Goal: Information Seeking & Learning: Learn about a topic

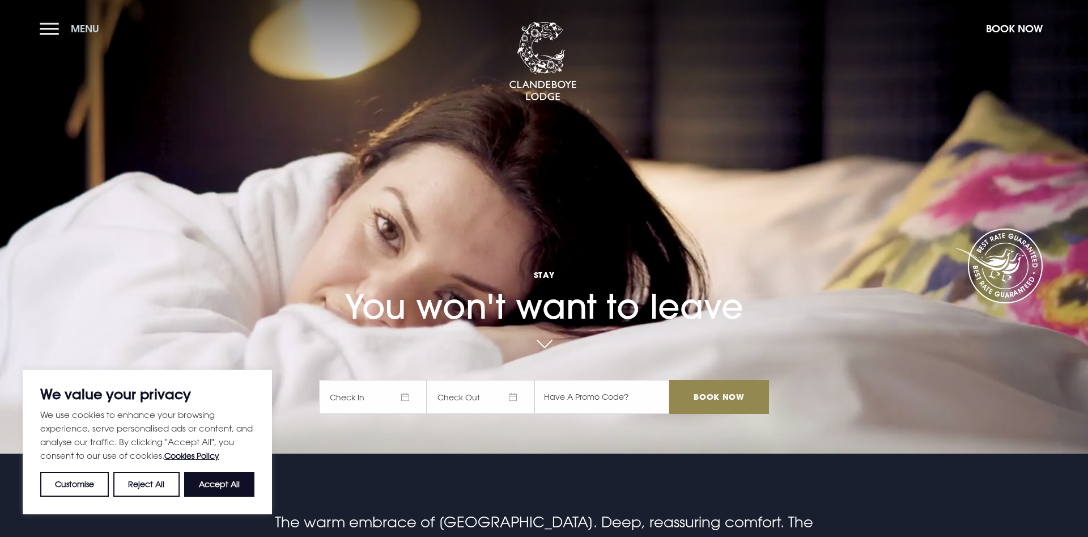
click at [49, 33] on button "Menu" at bounding box center [72, 28] width 65 height 24
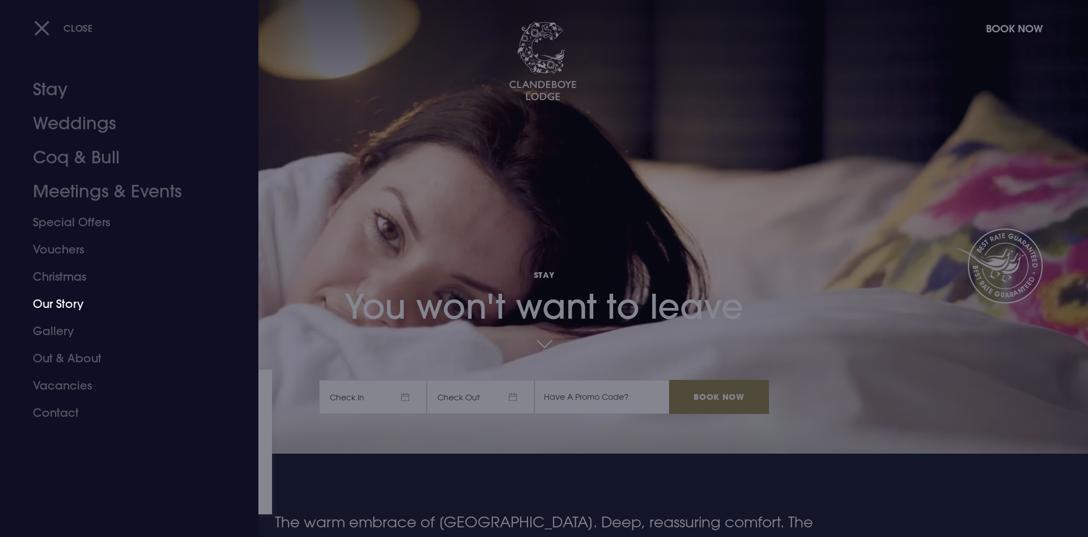
click at [64, 303] on link "Our Story" at bounding box center [122, 303] width 179 height 27
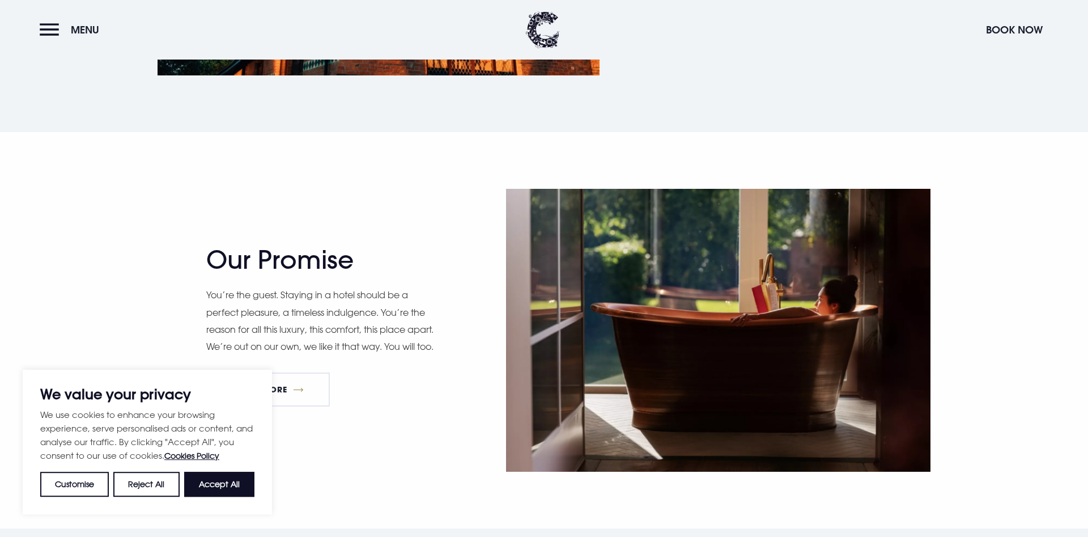
scroll to position [1098, 0]
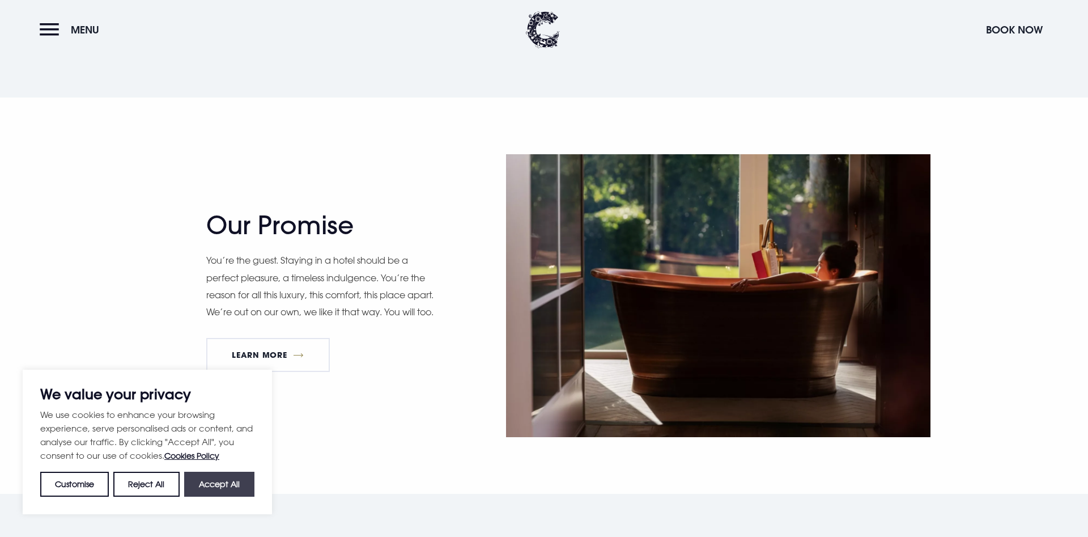
click at [233, 482] on button "Accept All" at bounding box center [219, 484] width 70 height 25
checkbox input "true"
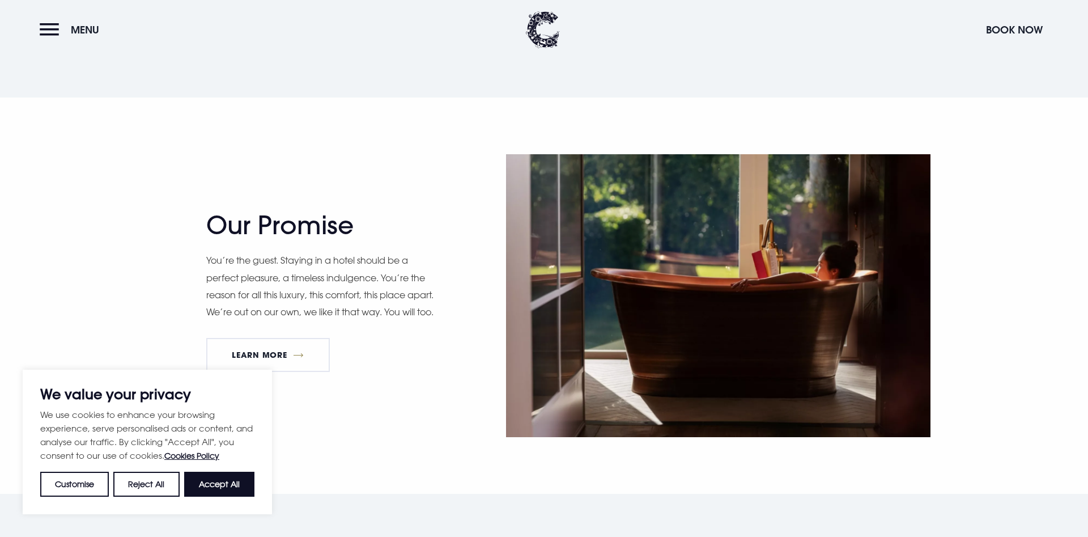
checkbox input "true"
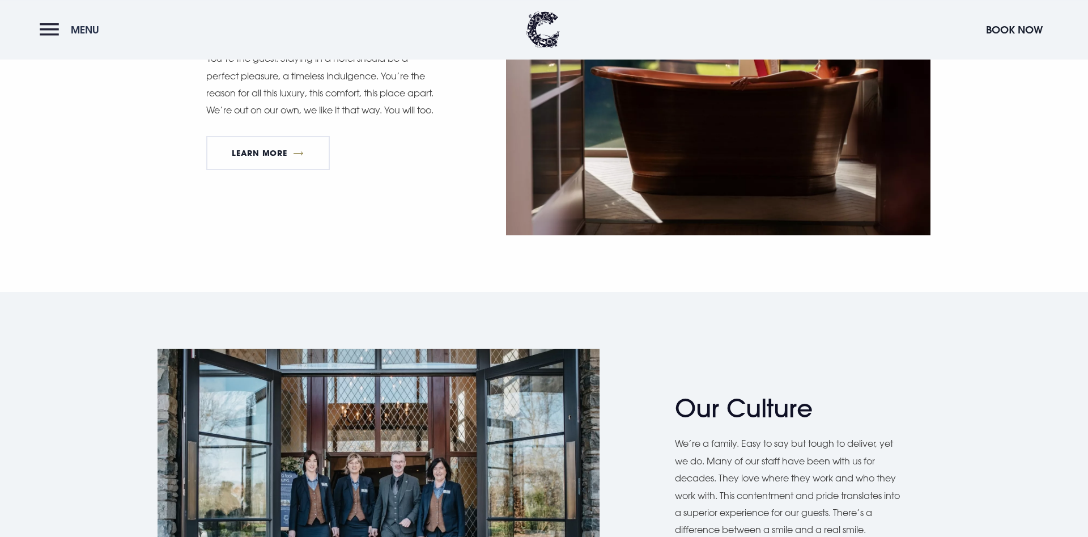
scroll to position [1273, 0]
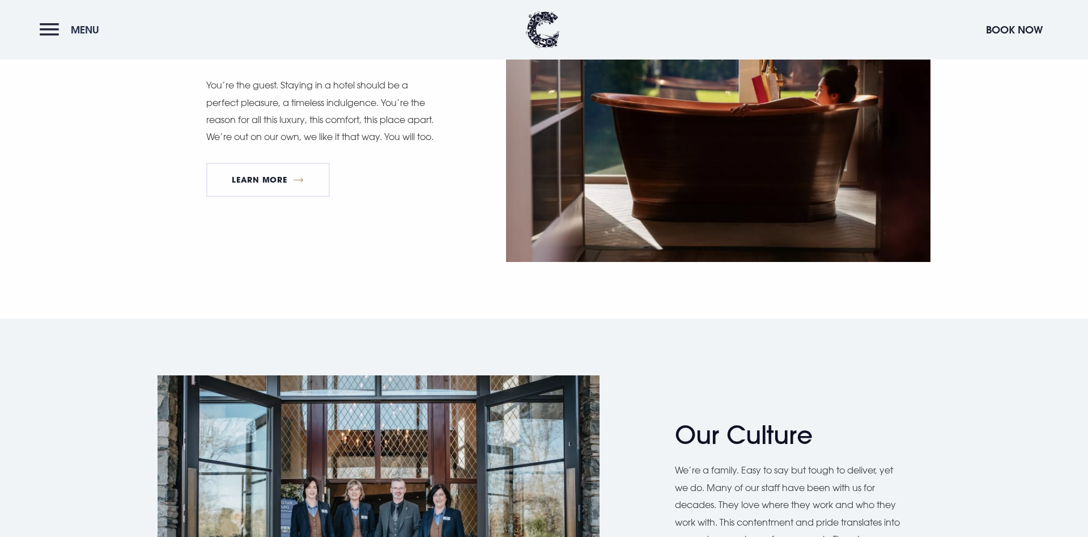
click at [70, 25] on button "Menu" at bounding box center [72, 30] width 65 height 24
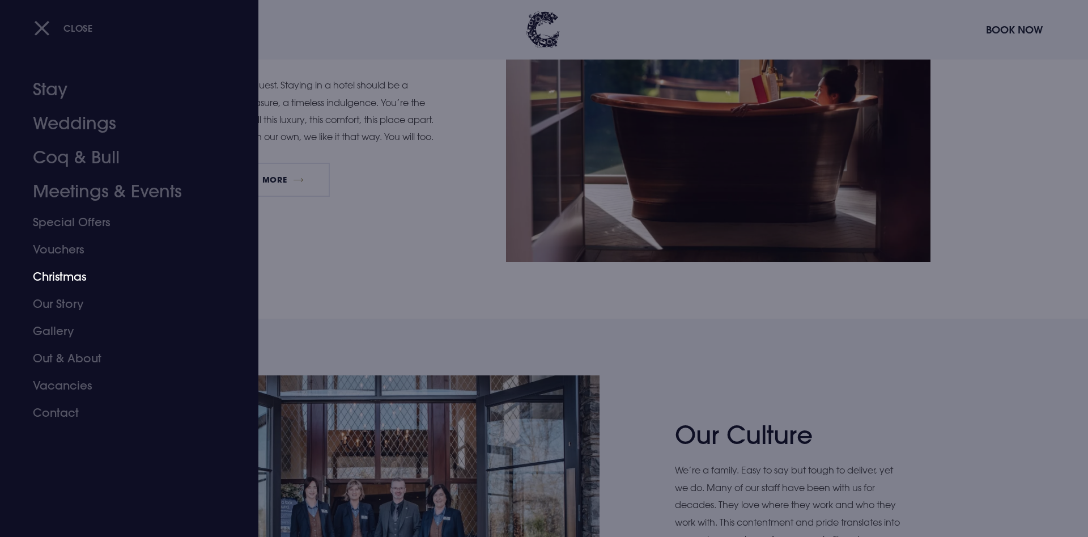
click at [67, 281] on link "Christmas" at bounding box center [122, 276] width 179 height 27
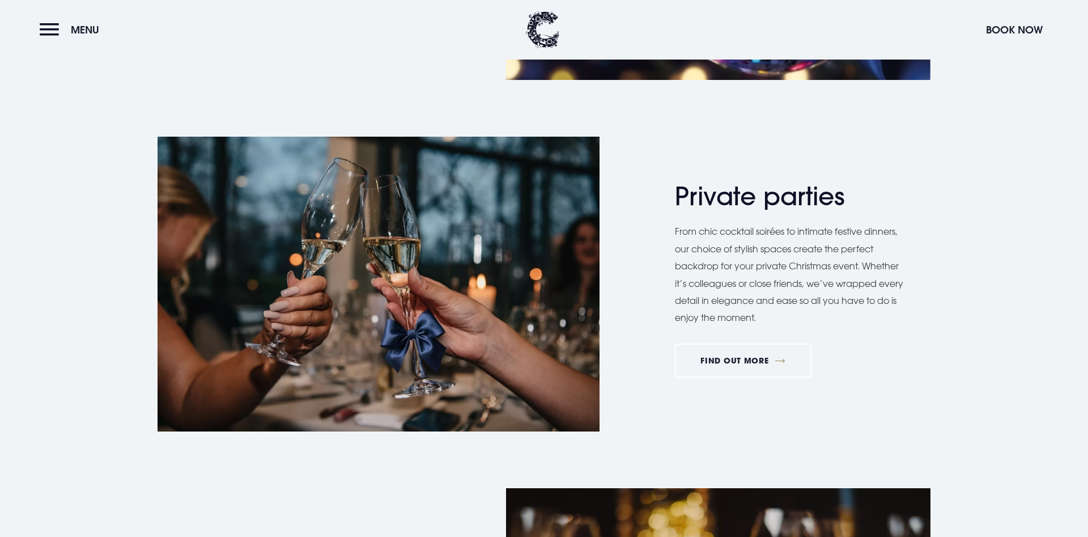
scroll to position [1330, 0]
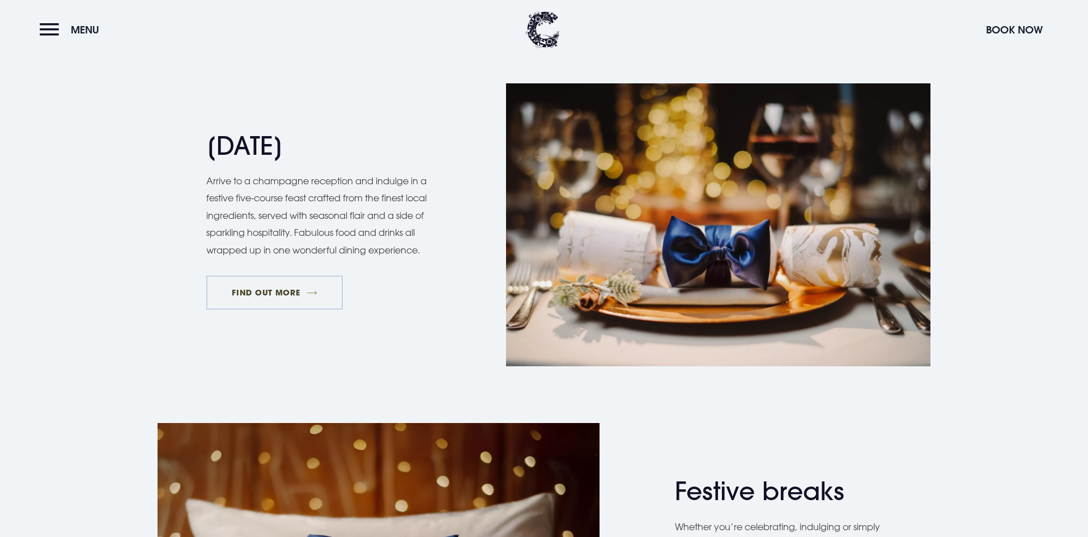
click at [263, 292] on link "FIND OUT MORE" at bounding box center [274, 292] width 137 height 34
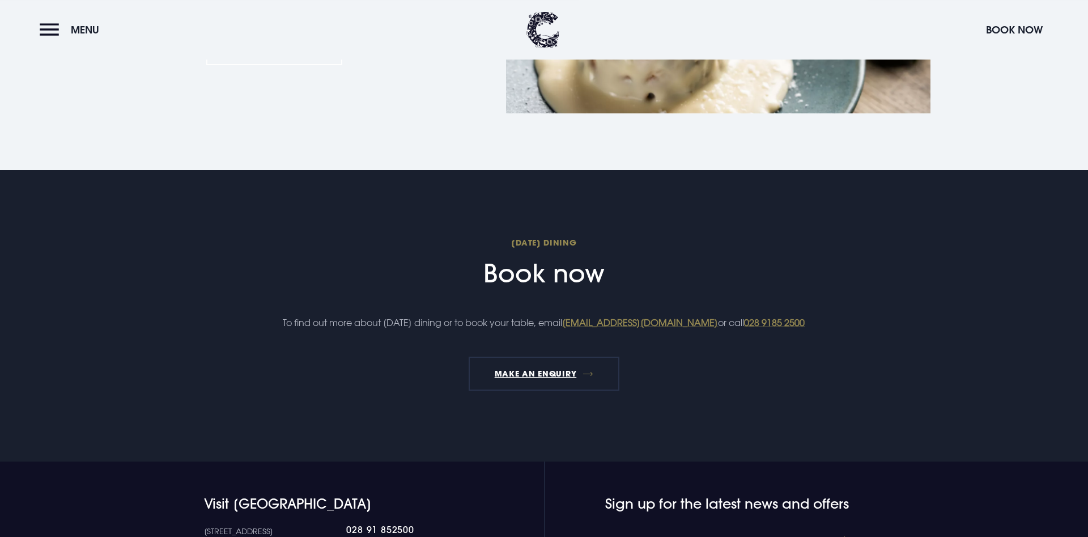
scroll to position [1445, 0]
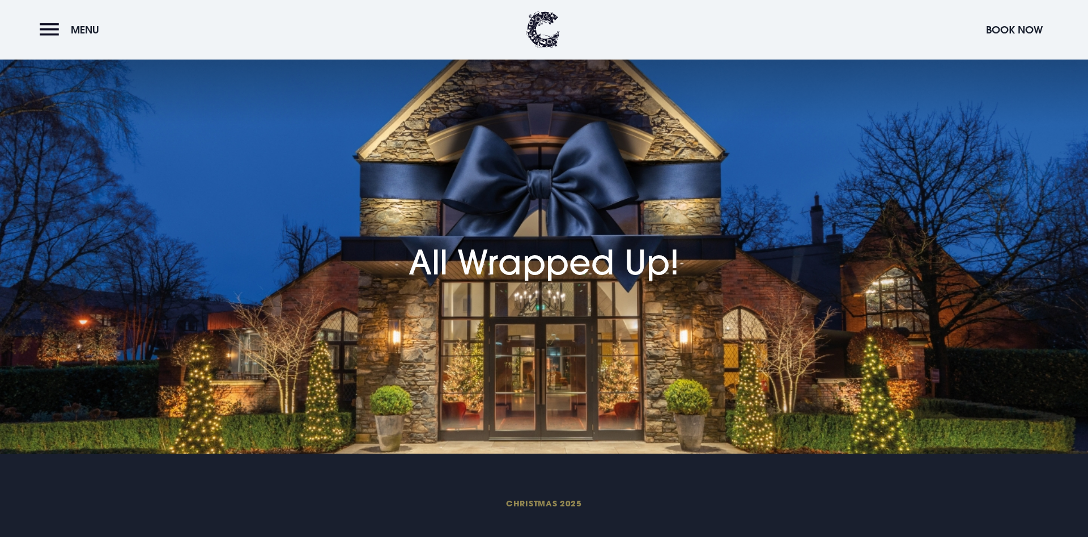
scroll to position [1330, 0]
